Goal: Navigation & Orientation: Find specific page/section

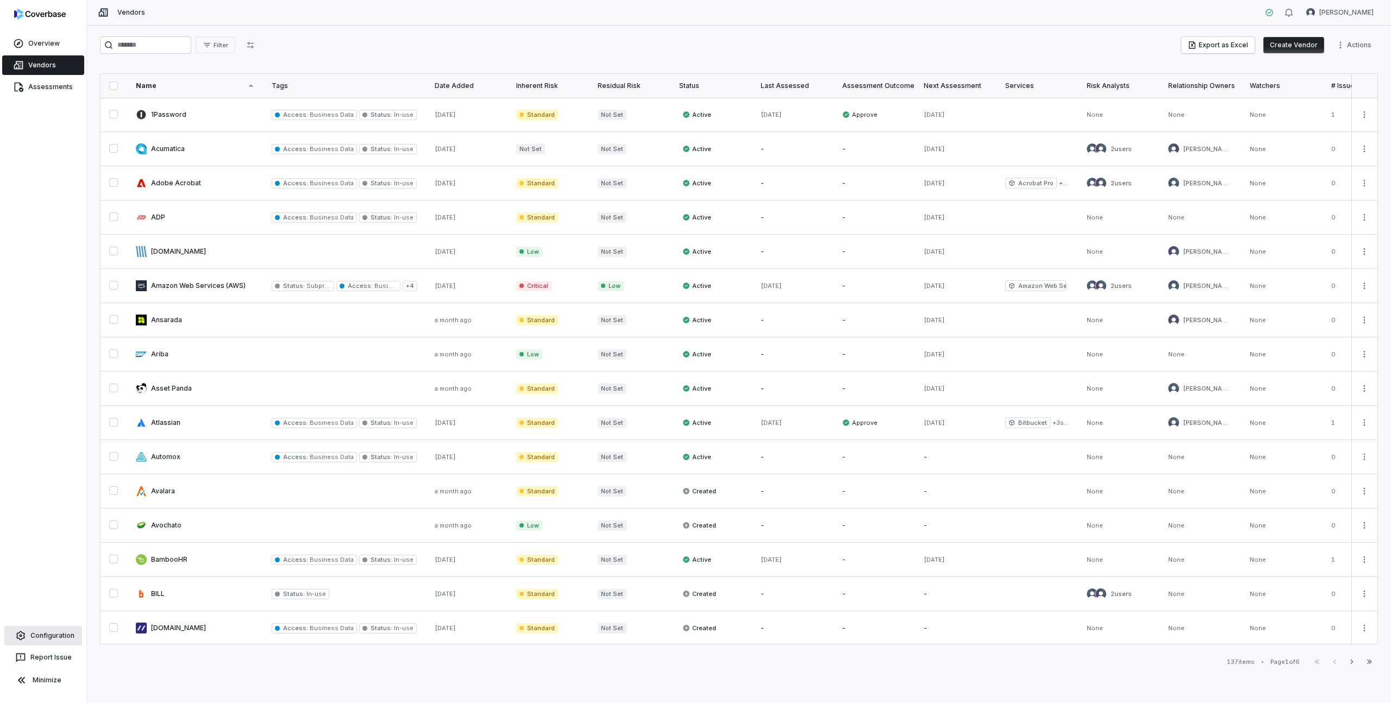
click at [35, 632] on link "Configuration" at bounding box center [43, 636] width 78 height 20
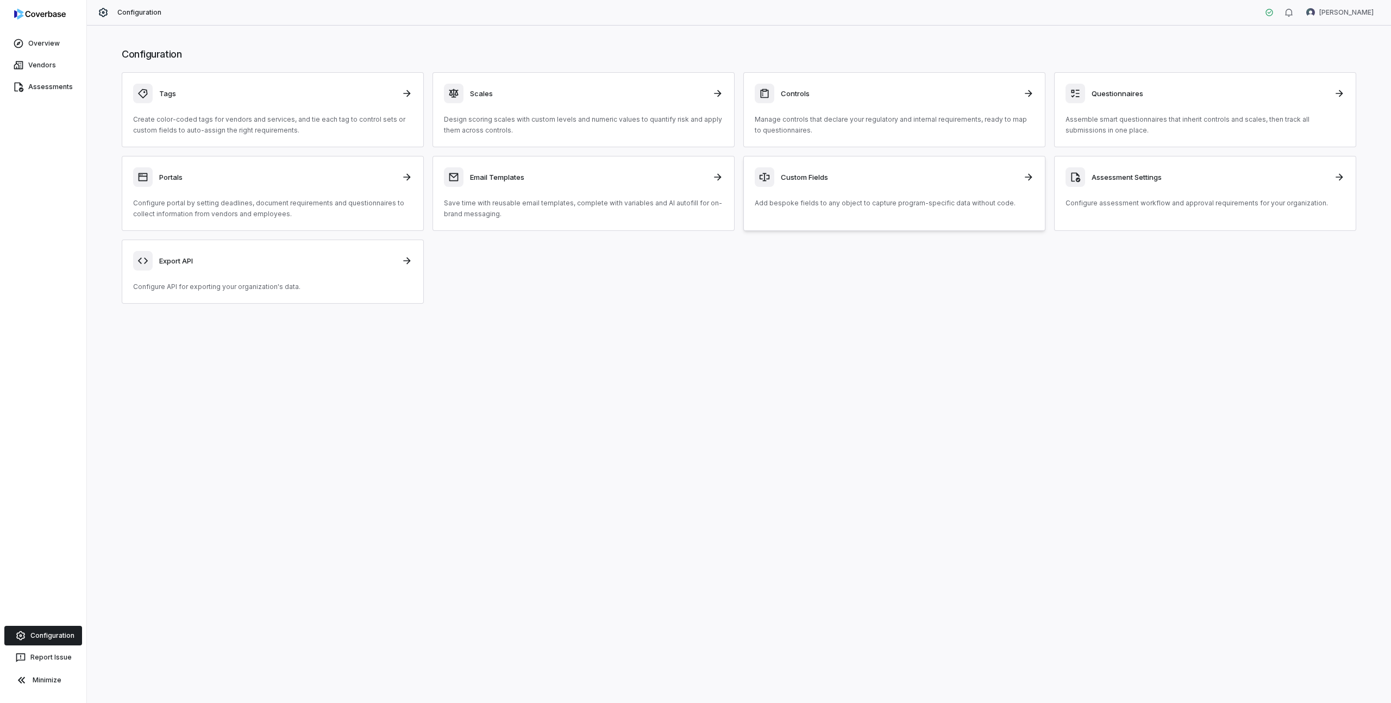
click at [844, 178] on h3 "Custom Fields" at bounding box center [899, 177] width 236 height 10
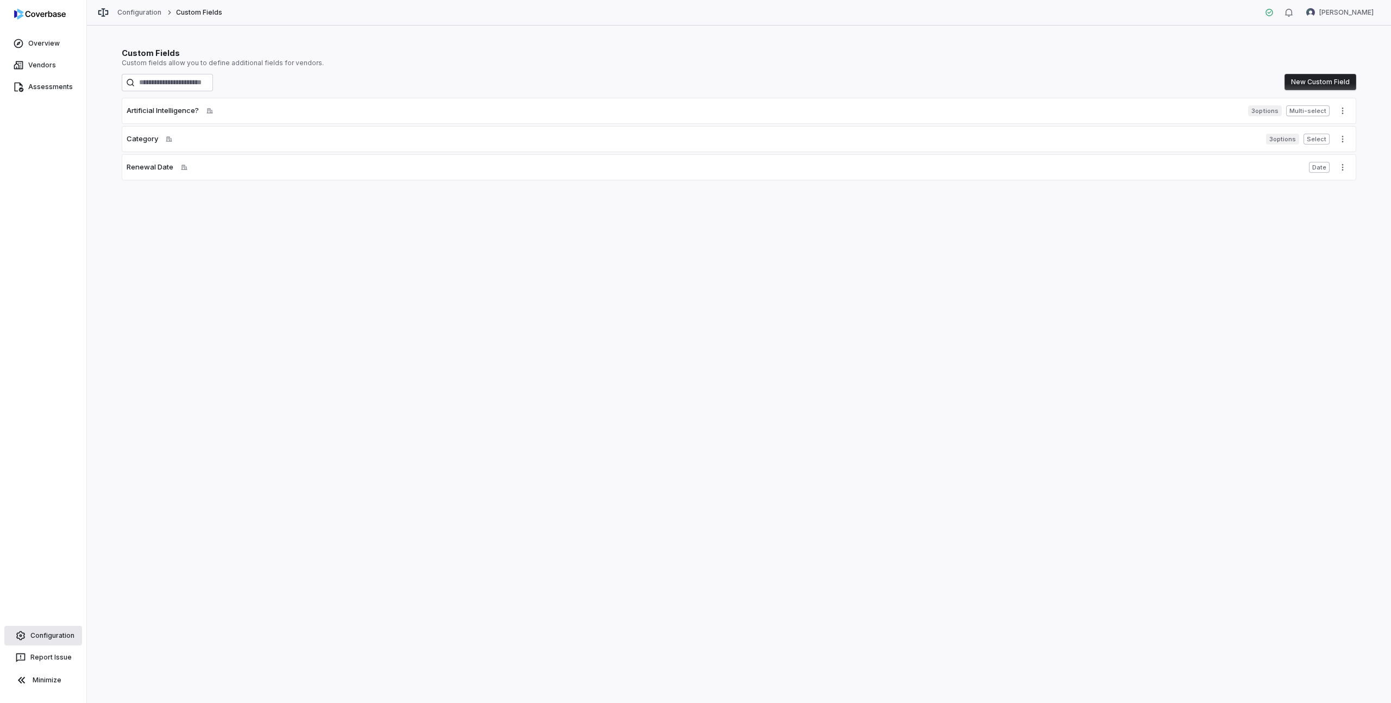
click at [58, 638] on link "Configuration" at bounding box center [43, 636] width 78 height 20
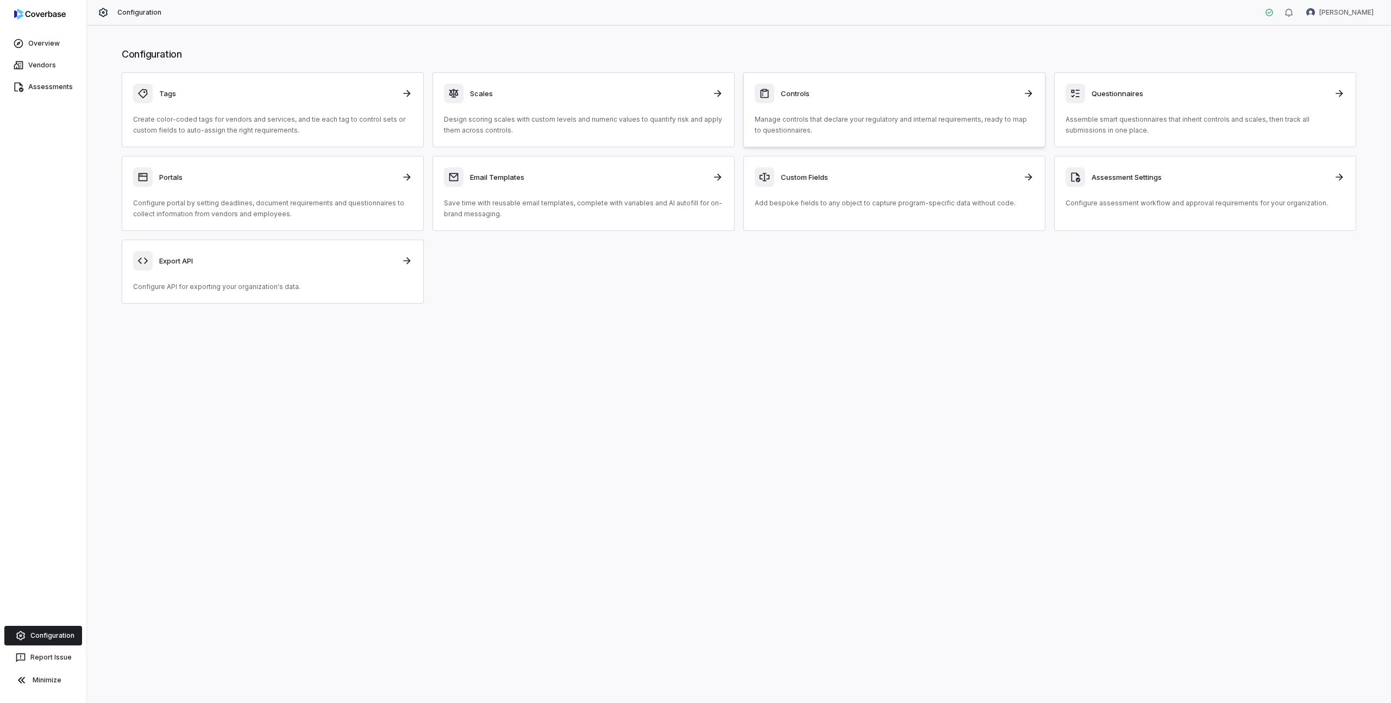
click at [845, 96] on h3 "Controls" at bounding box center [899, 94] width 236 height 10
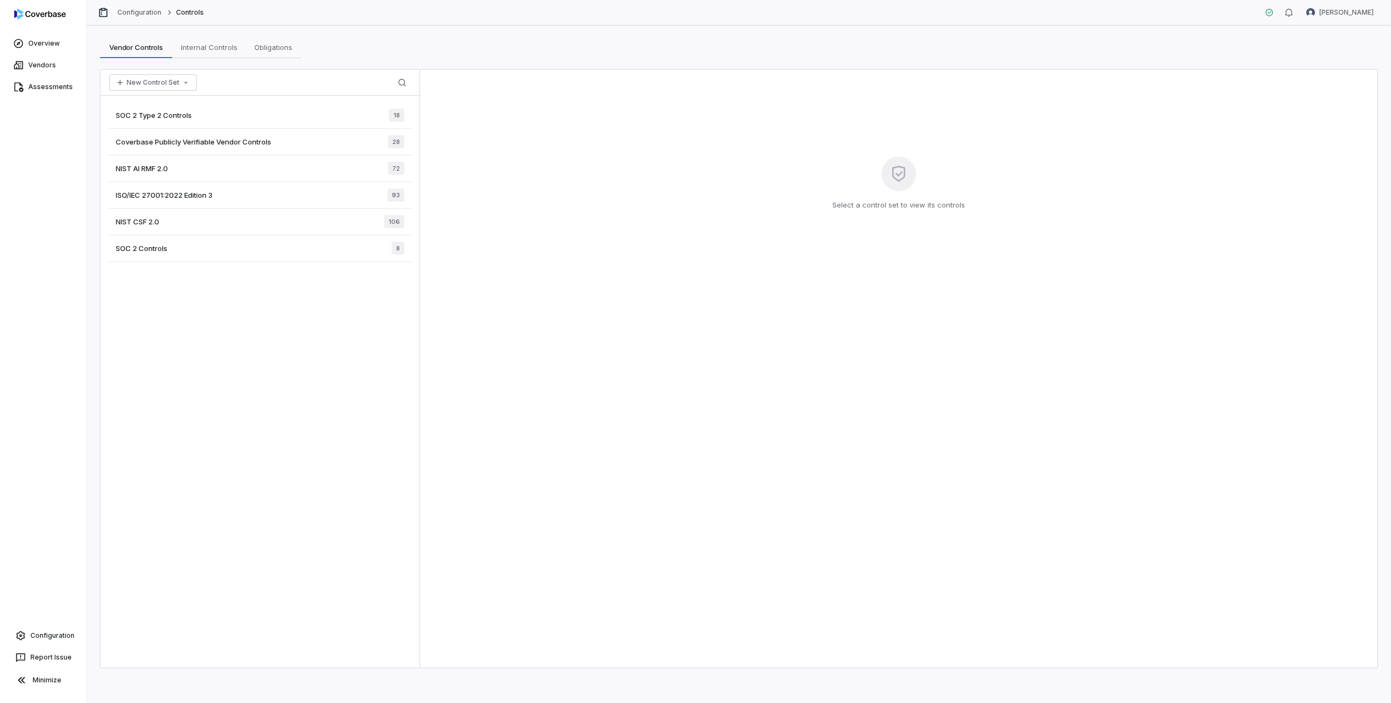
click at [205, 141] on span "Coverbase Publicly Verifiable Vendor Controls" at bounding box center [193, 142] width 155 height 10
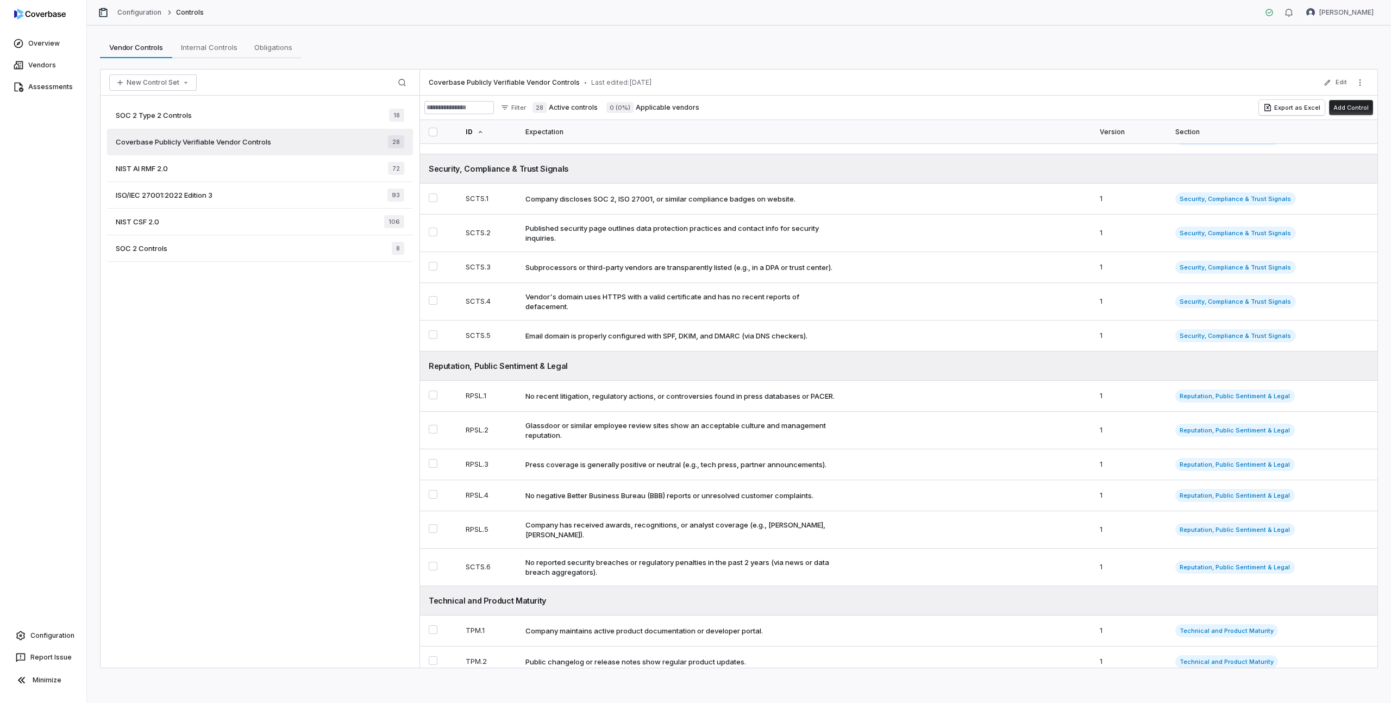
scroll to position [485, 0]
